Goal: Find specific page/section: Find specific page/section

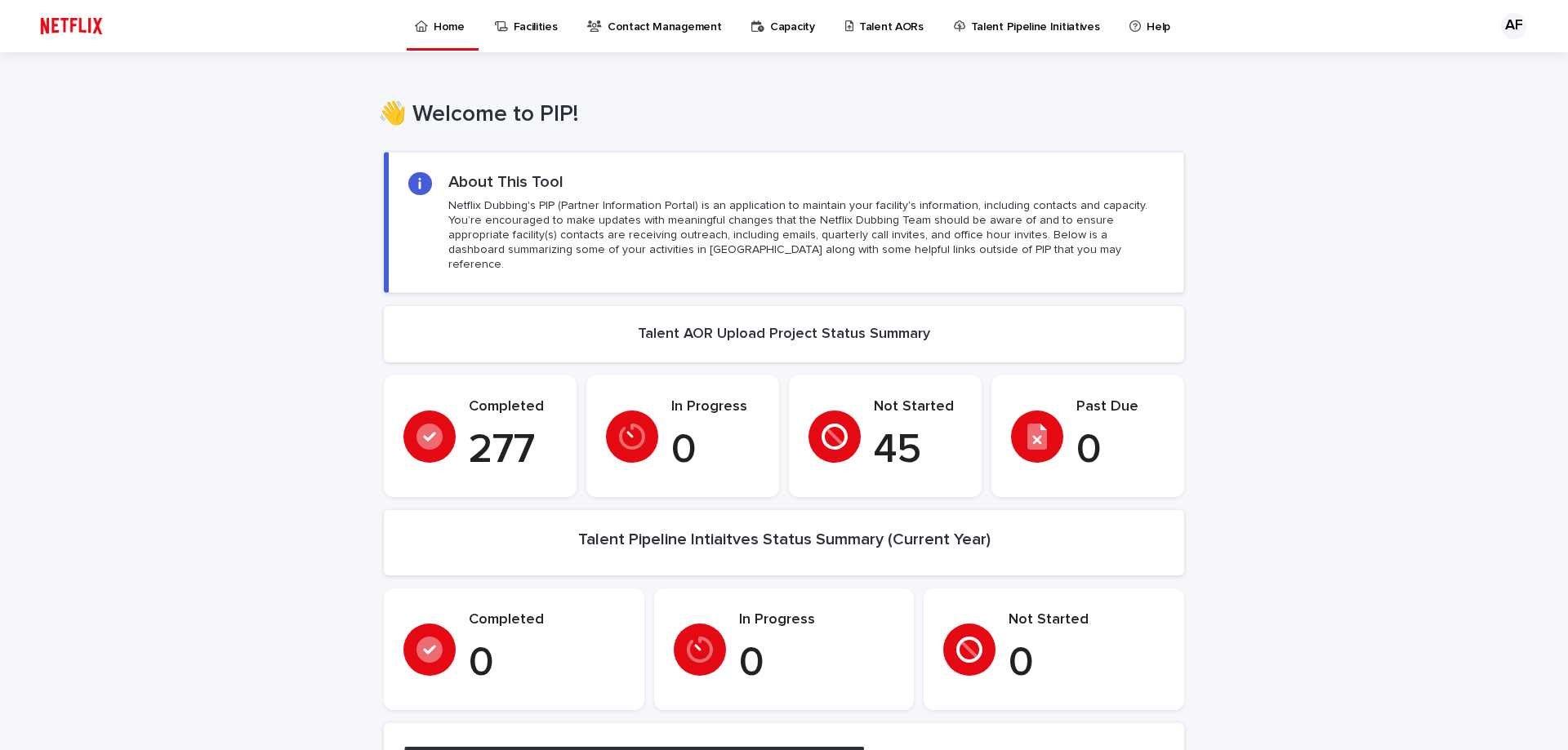
click at [876, 20] on p "Talent AORs" at bounding box center [892, 17] width 64 height 34
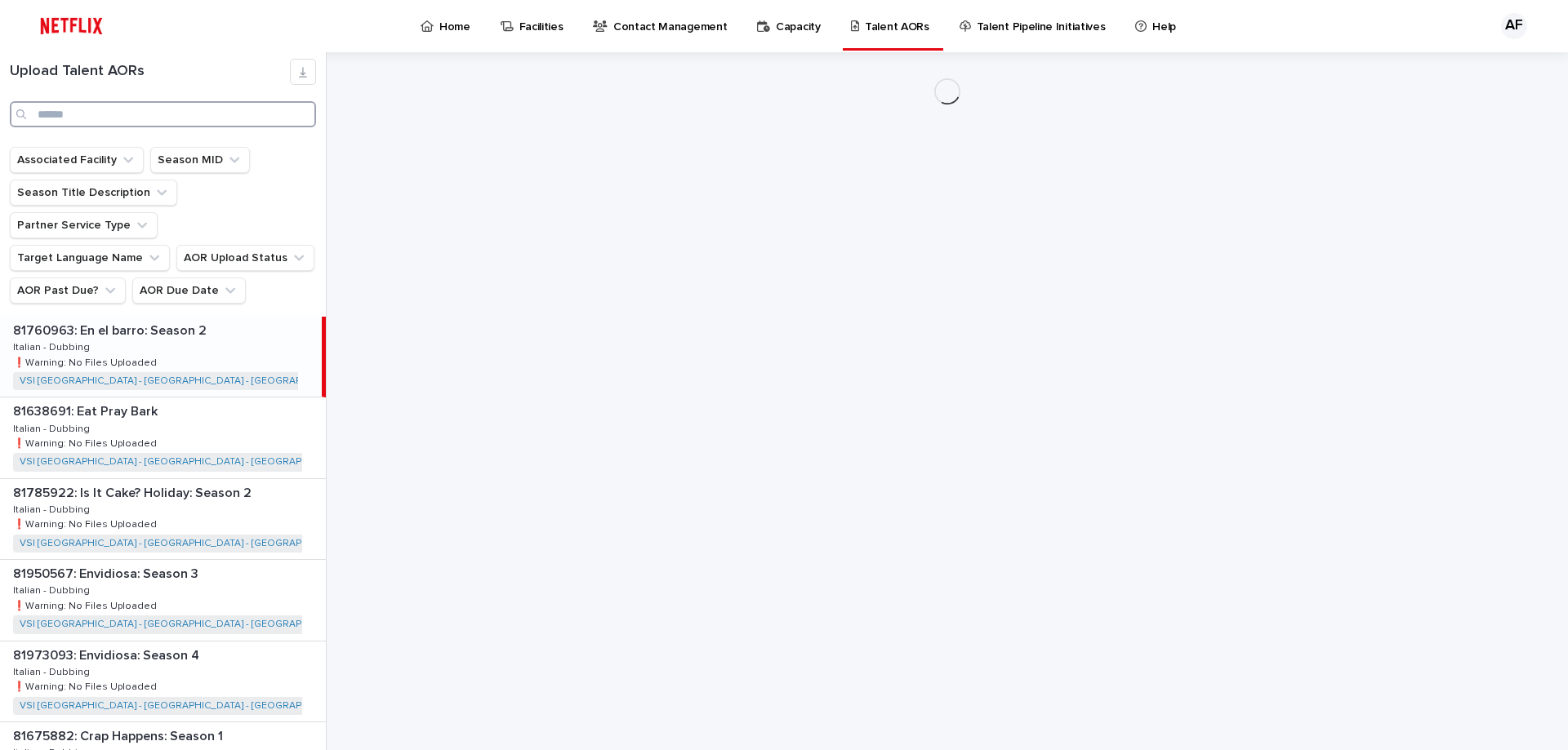
click at [131, 112] on input "Search" at bounding box center [163, 114] width 306 height 26
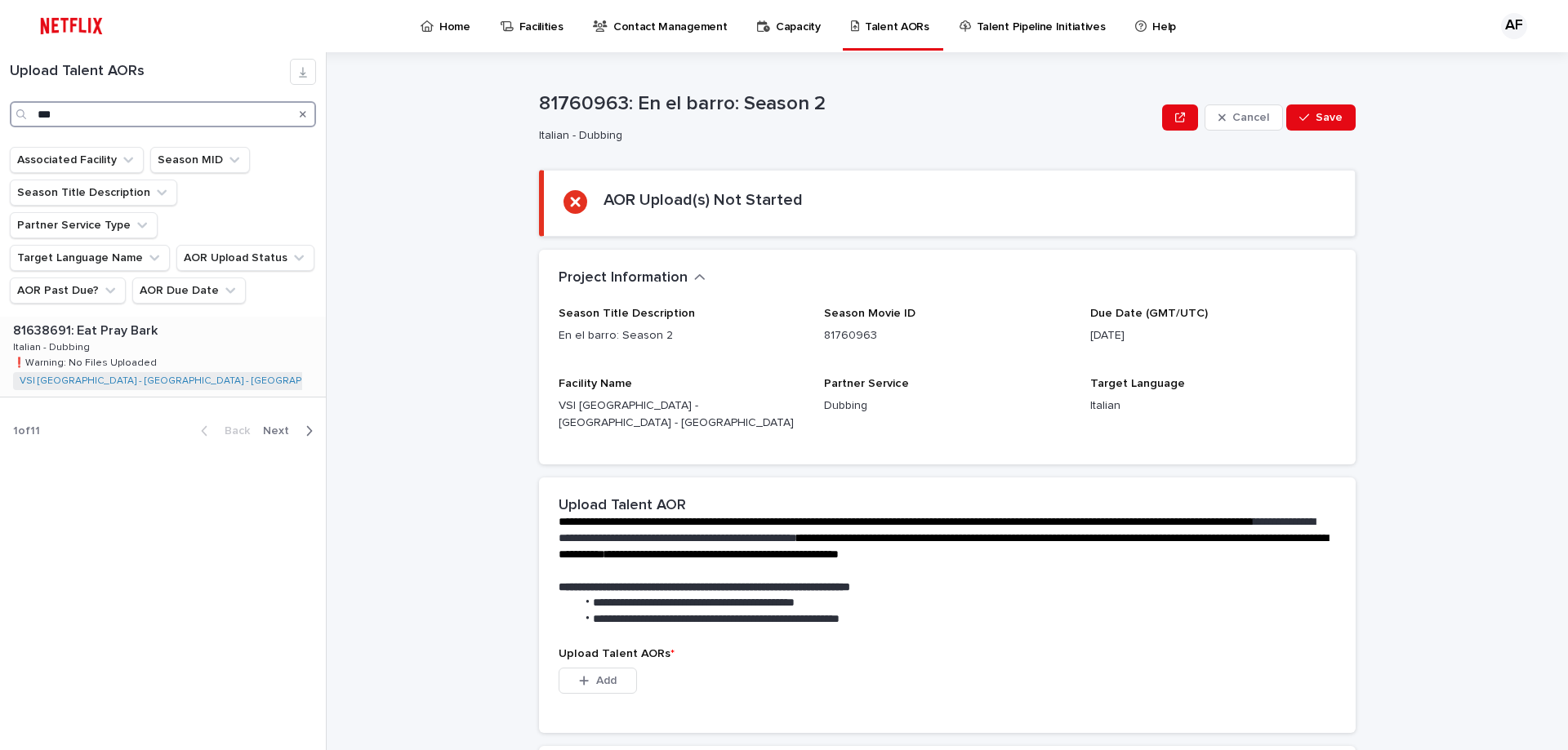
type input "***"
click at [133, 318] on div "81638691: Eat Pray Bark 81638691: Eat Pray Bark Italian - Dubbing Italian - Dub…" at bounding box center [163, 357] width 326 height 80
